Goal: Task Accomplishment & Management: Manage account settings

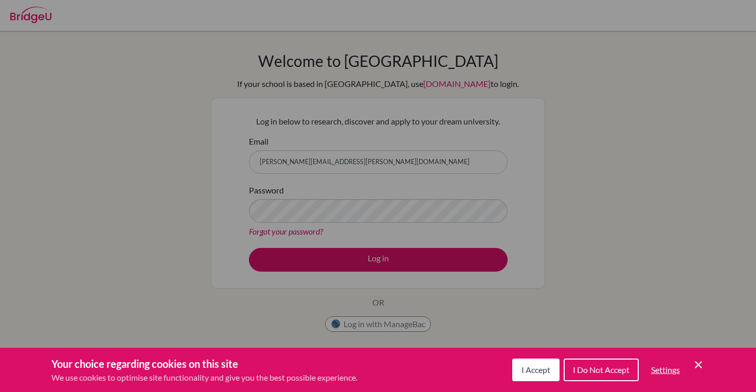
click at [700, 367] on icon "Cookie Control Close Icon" at bounding box center [699, 365] width 12 height 12
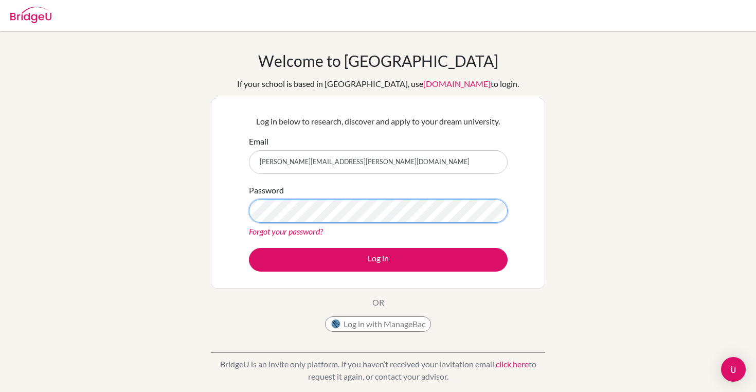
click at [249, 248] on button "Log in" at bounding box center [378, 260] width 259 height 24
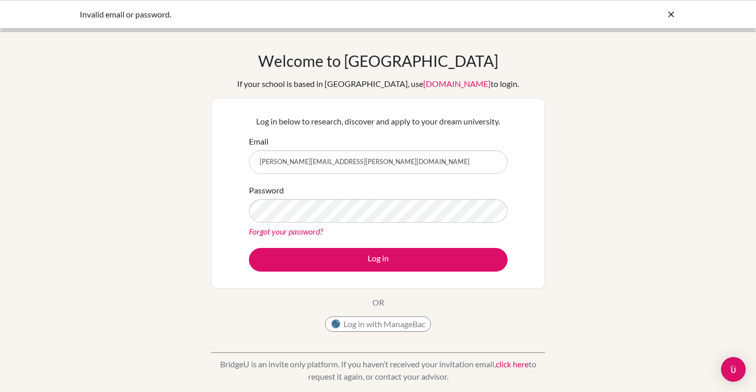
click at [396, 223] on div "Password Forgot your password?" at bounding box center [378, 211] width 259 height 54
click at [249, 248] on button "Log in" at bounding box center [378, 260] width 259 height 24
click at [231, 217] on div "Log in below to research, discover and apply to your dream university. Email kr…" at bounding box center [378, 193] width 334 height 191
click at [249, 248] on button "Log in" at bounding box center [378, 260] width 259 height 24
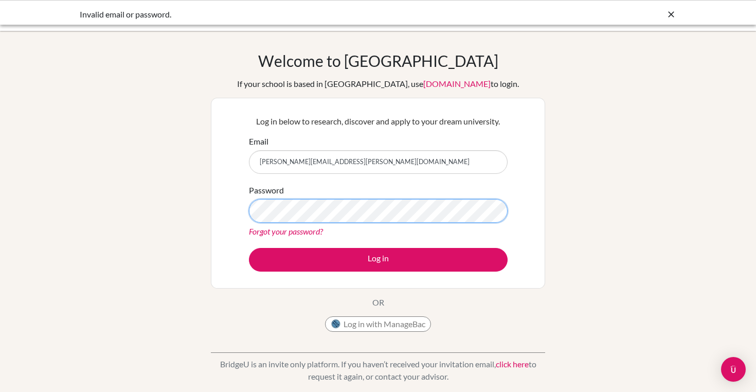
click at [149, 215] on div "Welcome to [GEOGRAPHIC_DATA] If your school is based in [GEOGRAPHIC_DATA], use …" at bounding box center [378, 219] width 756 height 337
click at [249, 248] on button "Log in" at bounding box center [378, 260] width 259 height 24
click at [674, 13] on icon at bounding box center [671, 14] width 10 height 10
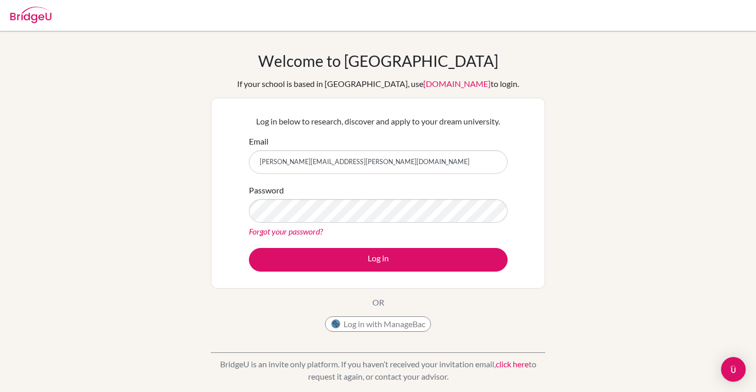
click at [261, 229] on link "Forgot your password?" at bounding box center [286, 231] width 74 height 10
